Goal: Information Seeking & Learning: Learn about a topic

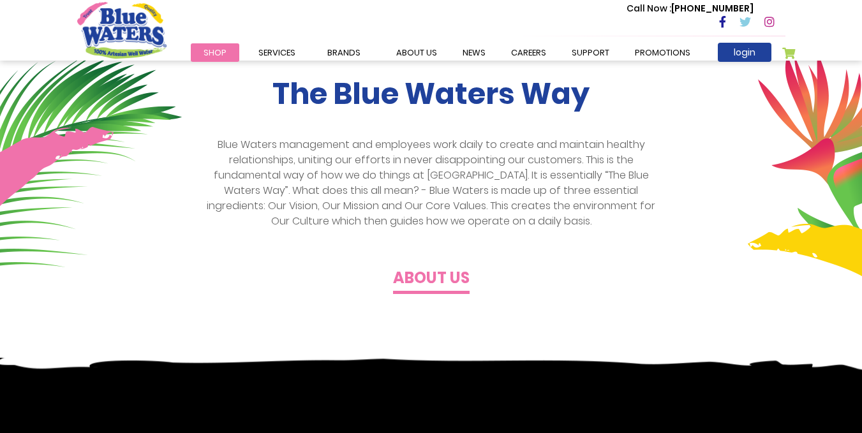
scroll to position [64, 0]
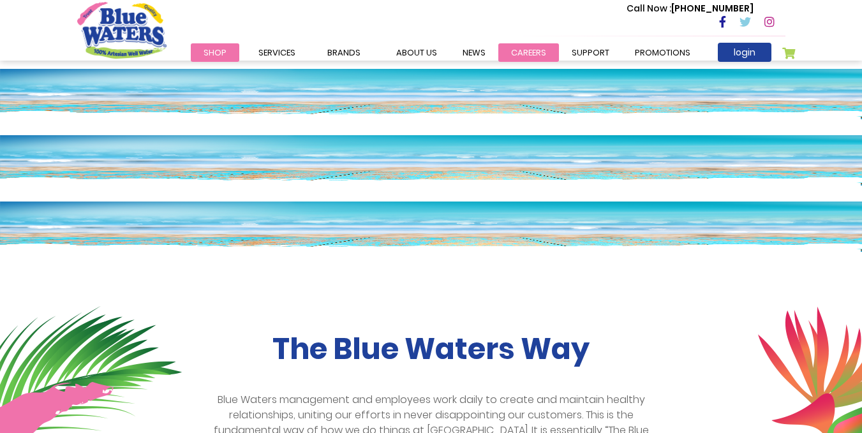
click at [518, 52] on link "careers" at bounding box center [529, 52] width 61 height 19
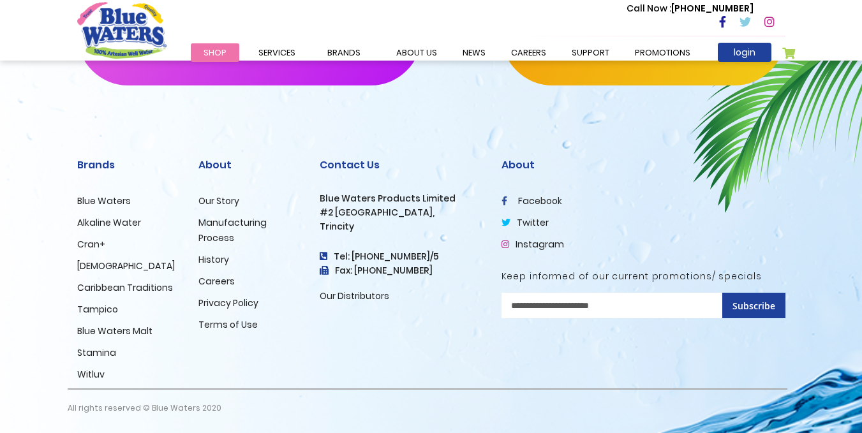
scroll to position [1334, 0]
click at [219, 278] on link "Careers" at bounding box center [217, 281] width 36 height 13
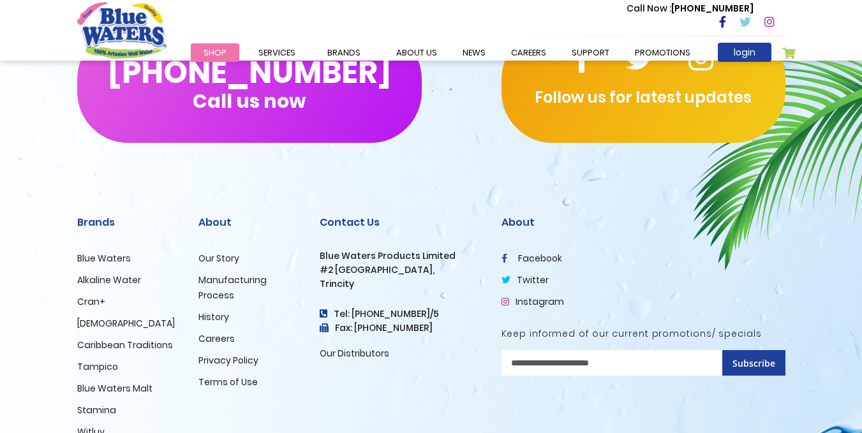
scroll to position [1334, 0]
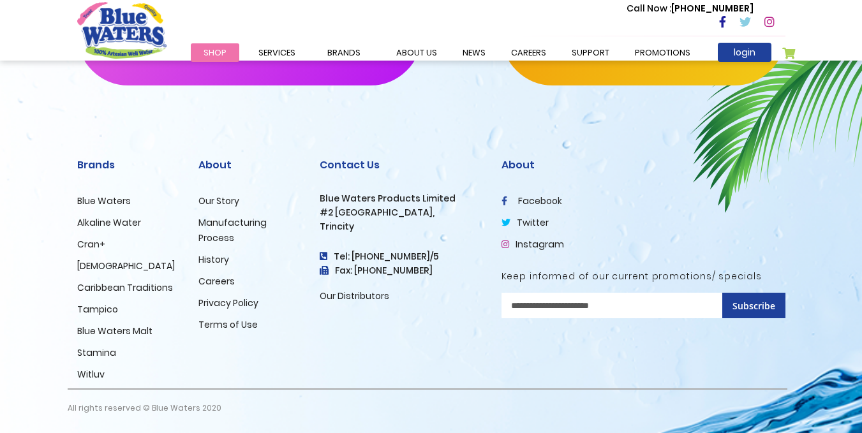
click at [349, 296] on link "Our Distributors" at bounding box center [355, 296] width 70 height 13
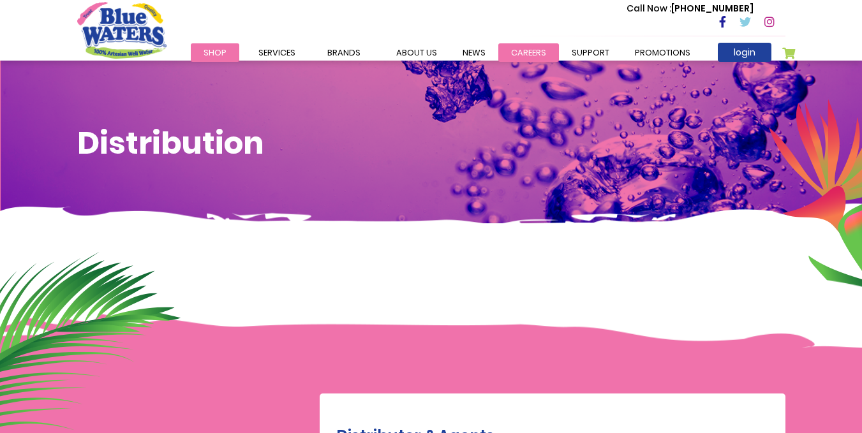
click at [519, 51] on link "careers" at bounding box center [529, 52] width 61 height 19
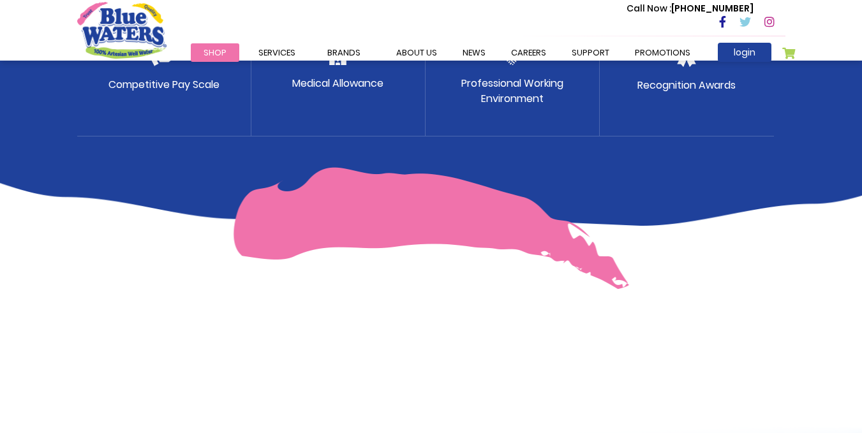
scroll to position [582, 0]
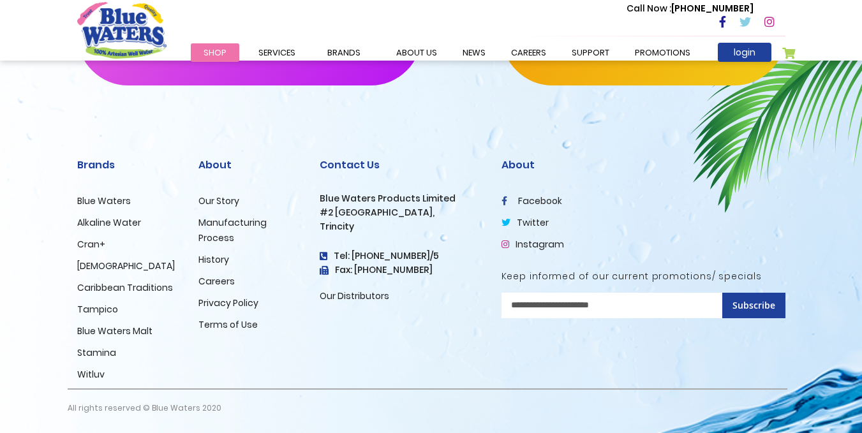
scroll to position [2090, 0]
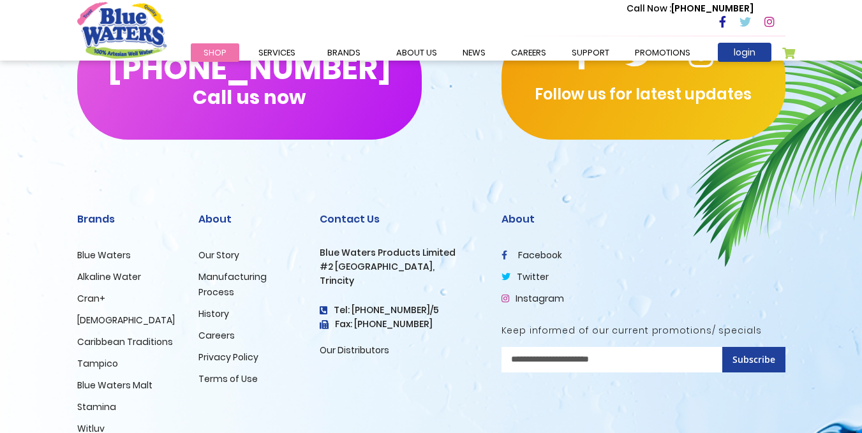
click at [222, 342] on link "Careers" at bounding box center [217, 335] width 36 height 13
